Goal: Communication & Community: Answer question/provide support

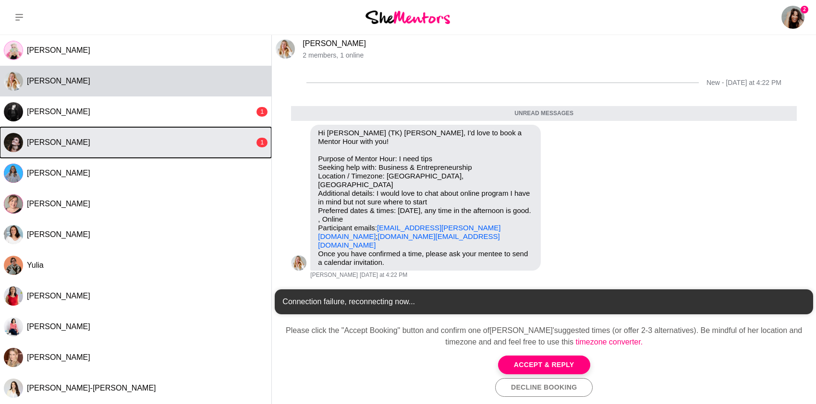
click at [149, 144] on div "[PERSON_NAME]" at bounding box center [141, 143] width 228 height 10
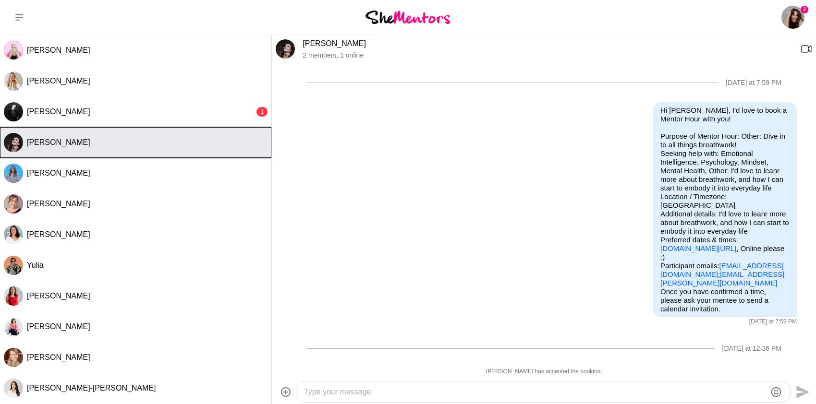
scroll to position [170, 0]
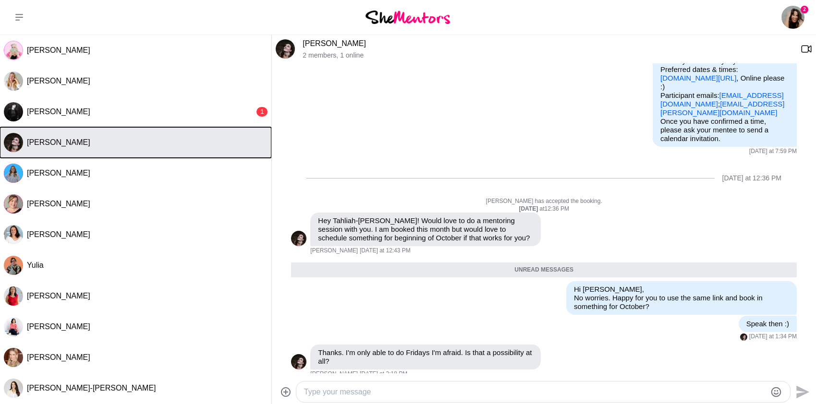
click at [87, 146] on div "[PERSON_NAME]" at bounding box center [147, 143] width 240 height 10
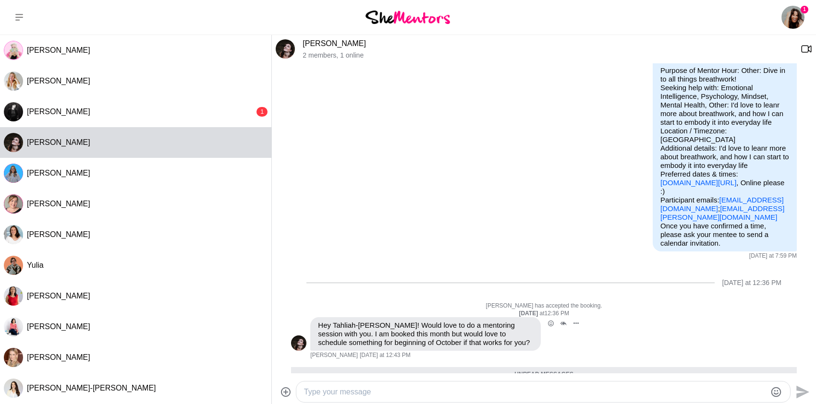
scroll to position [55, 0]
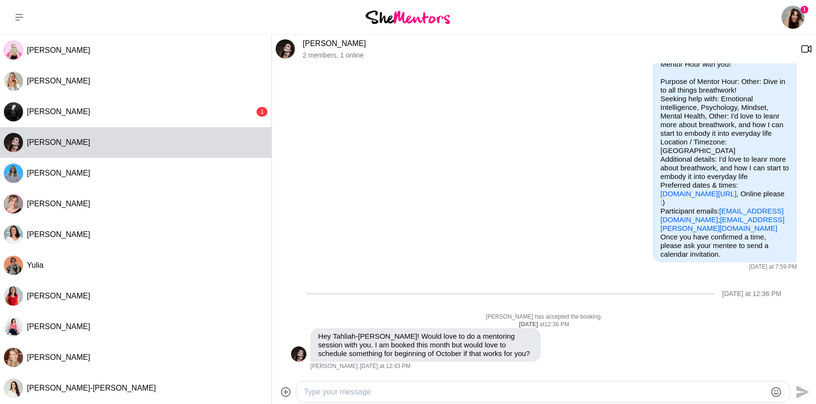
click at [709, 190] on link "[DOMAIN_NAME][URL]" at bounding box center [698, 194] width 76 height 8
click at [373, 398] on div at bounding box center [535, 391] width 462 height 13
click at [368, 384] on div at bounding box center [542, 392] width 493 height 21
click at [363, 395] on textarea "Type your message" at bounding box center [535, 392] width 462 height 12
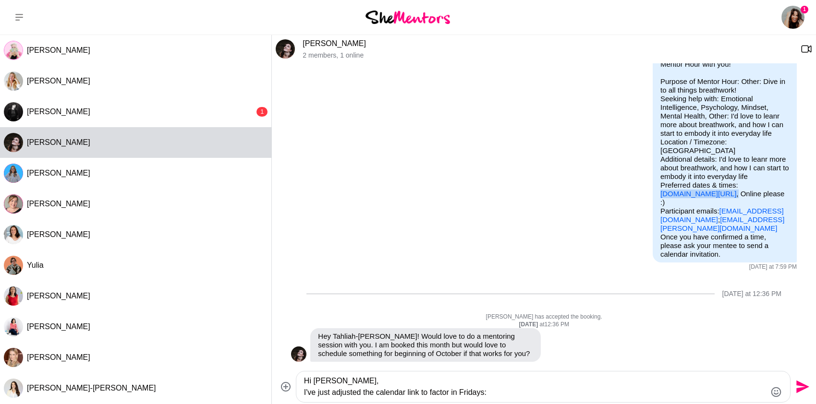
drag, startPoint x: 751, startPoint y: 187, endPoint x: 653, endPoint y: 186, distance: 97.4
click at [660, 186] on p "Purpose of Mentor Hour: Other: Dive in to all things breathwork! Seeking help w…" at bounding box center [724, 155] width 129 height 156
copy p "[DOMAIN_NAME][URL] ,"
click at [519, 397] on textarea "Hi [PERSON_NAME], I've just adjusted the calendar link to factor in Fridays:" at bounding box center [535, 386] width 462 height 23
paste textarea "[DOMAIN_NAME][URL],"
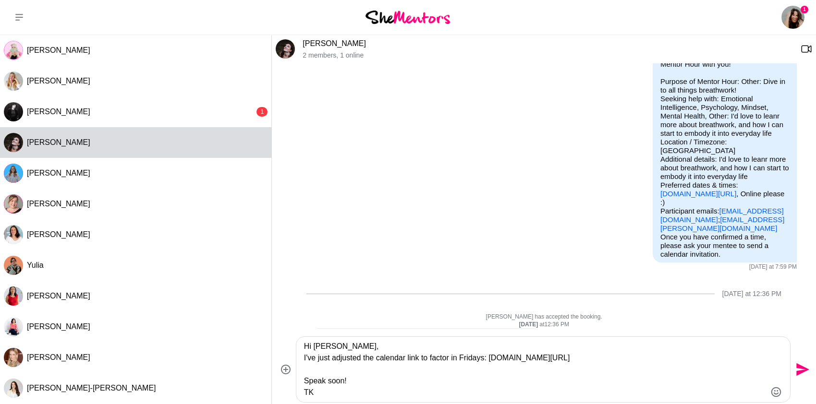
type textarea "Hi [PERSON_NAME], I've just adjusted the calendar link to factor in Fridays: [D…"
click at [804, 367] on icon "Send" at bounding box center [800, 369] width 15 height 15
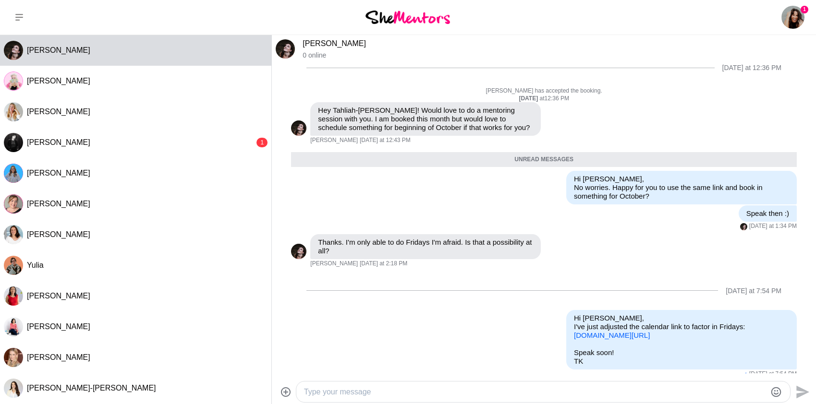
scroll to position [289, 0]
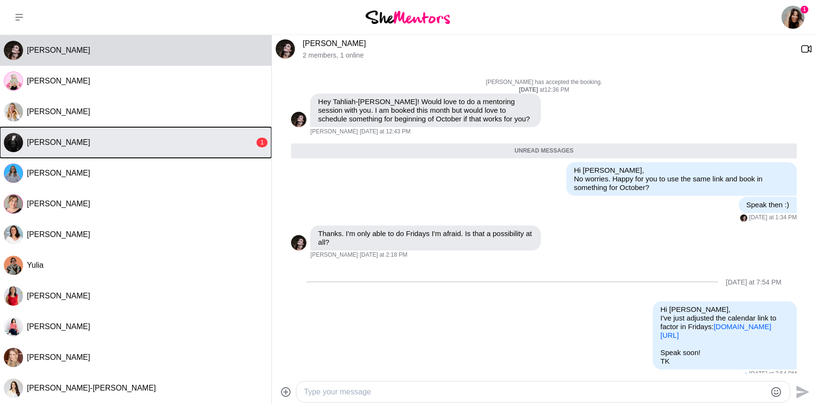
click at [160, 146] on div "[PERSON_NAME]" at bounding box center [141, 143] width 228 height 10
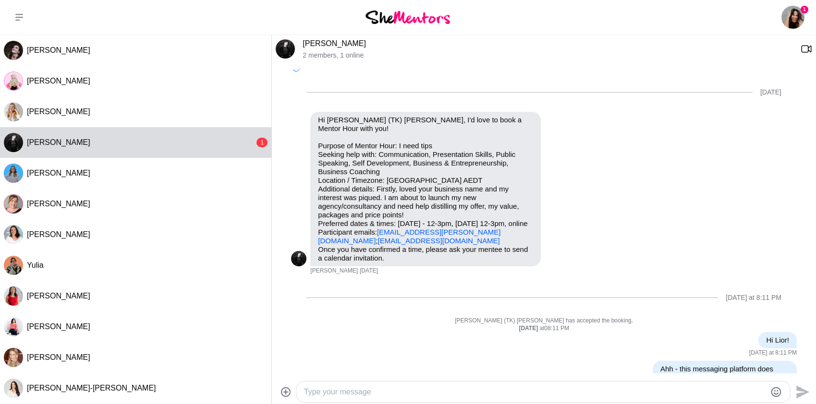
scroll to position [192, 0]
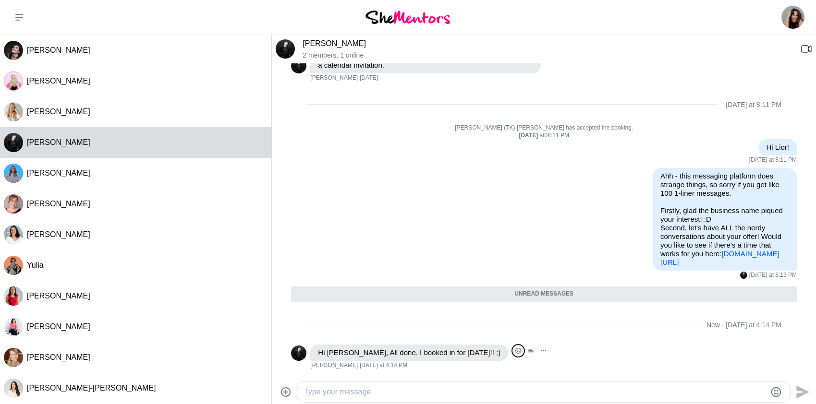
click at [515, 351] on icon "Open Reaction Selector" at bounding box center [518, 351] width 6 height 6
click at [367, 330] on div "Select Reaction: Heart" at bounding box center [365, 330] width 9 height 9
